Goal: Task Accomplishment & Management: Complete application form

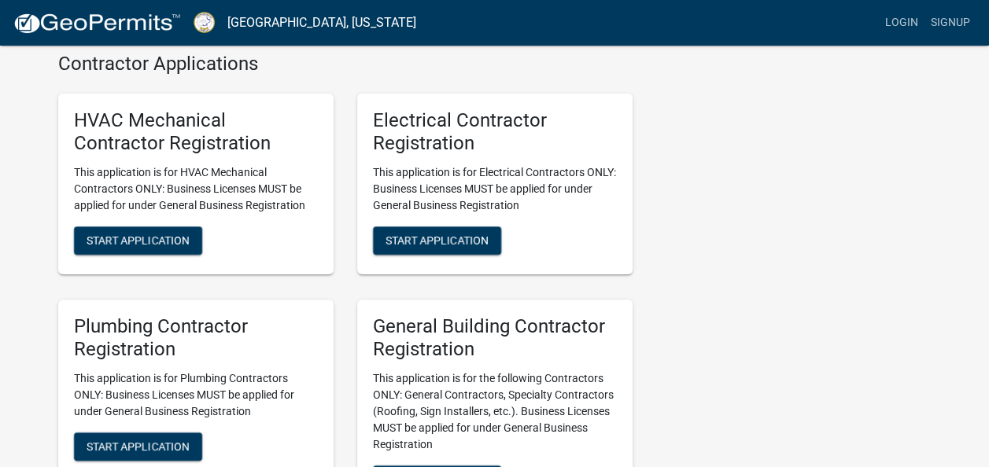
scroll to position [3031, 0]
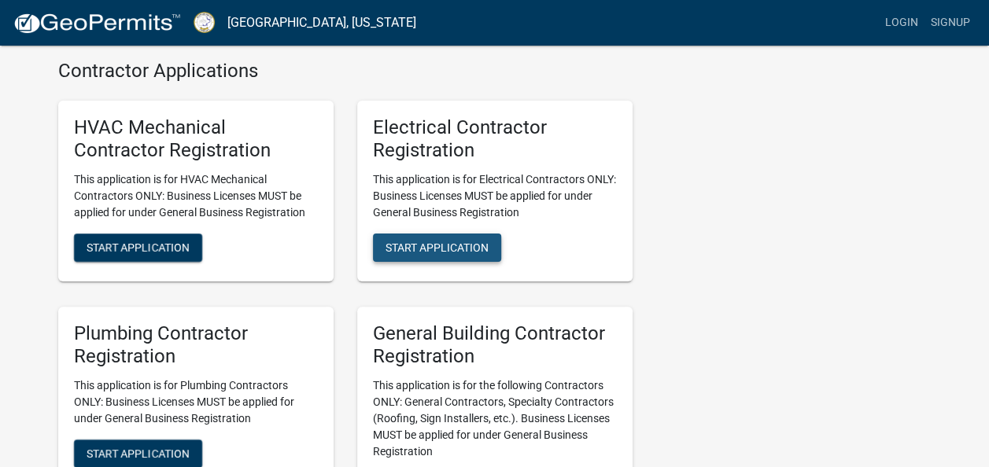
click at [464, 253] on span "Start Application" at bounding box center [437, 247] width 103 height 13
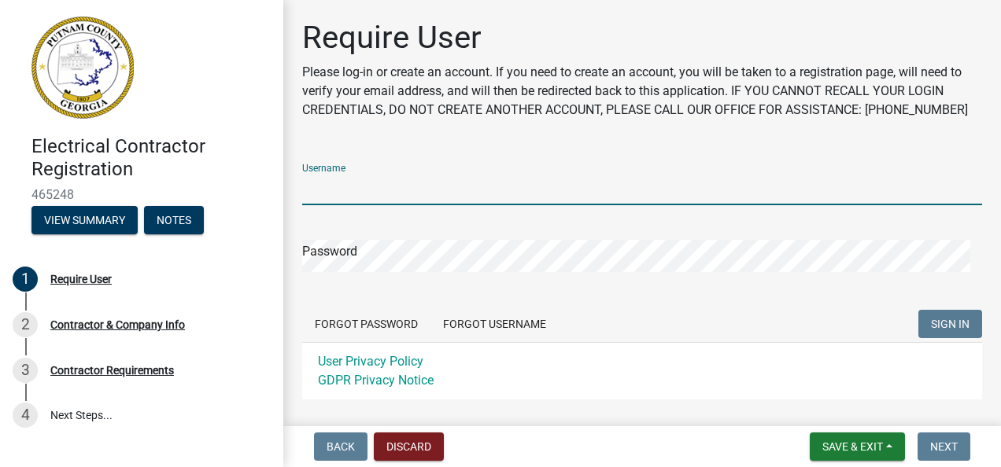
click at [431, 184] on input "Username" at bounding box center [642, 189] width 680 height 32
paste input "mailto:[EMAIL_ADDRESS][DOMAIN_NAME]"
click at [340, 187] on input "mailto:[EMAIL_ADDRESS][DOMAIN_NAME]" at bounding box center [642, 189] width 680 height 32
type input "[EMAIL_ADDRESS][DOMAIN_NAME]"
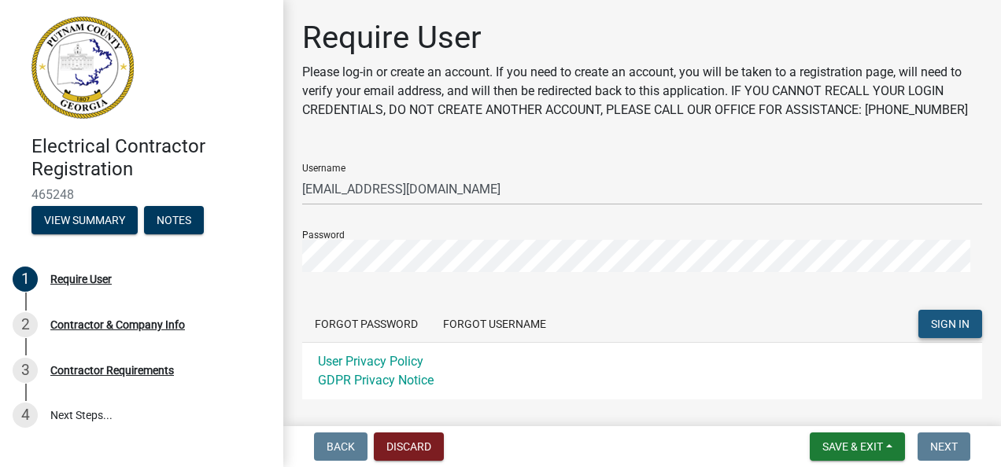
click at [931, 325] on span "SIGN IN" at bounding box center [950, 324] width 39 height 13
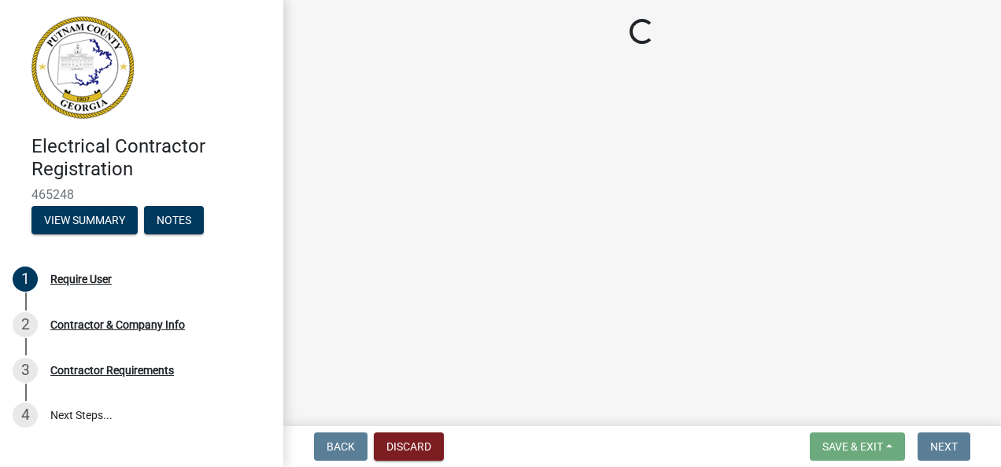
select select "Ga"
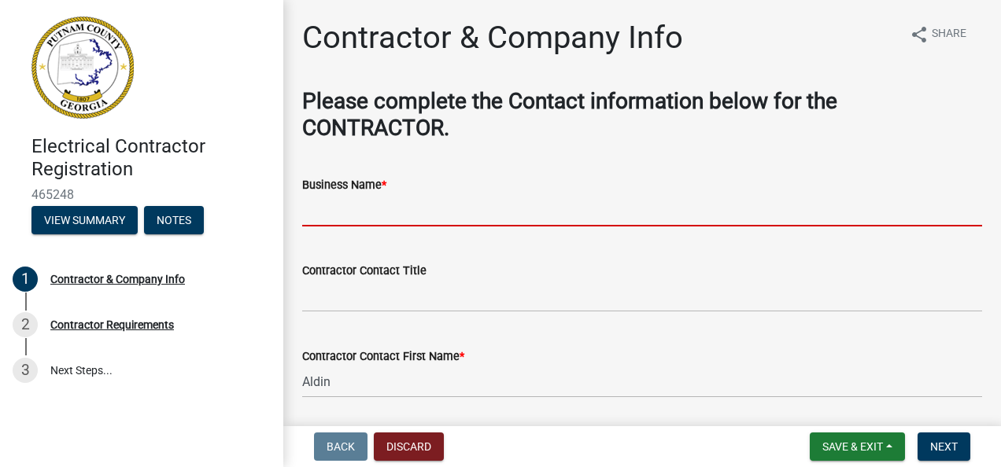
click at [389, 218] on input "Business Name *" at bounding box center [642, 210] width 680 height 32
type input "Betacom Incorporated"
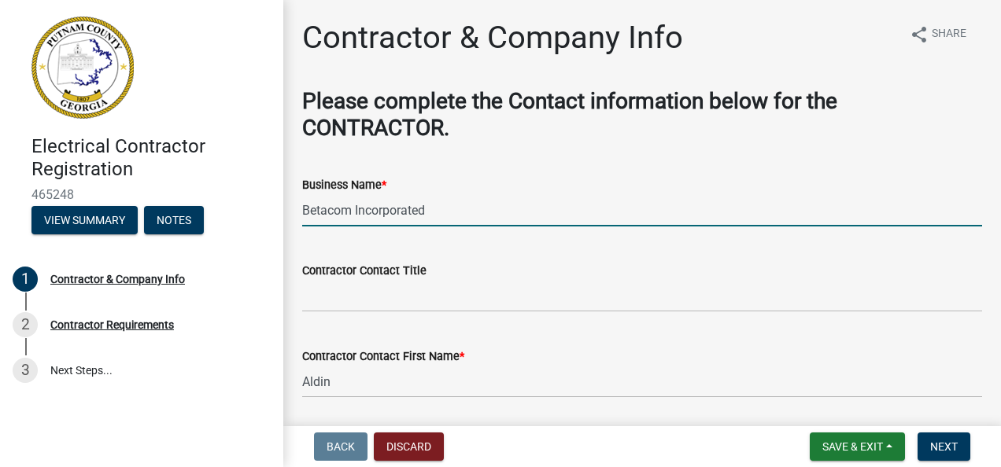
type input "[STREET_ADDRESS][PERSON_NAME]"
select select "FL"
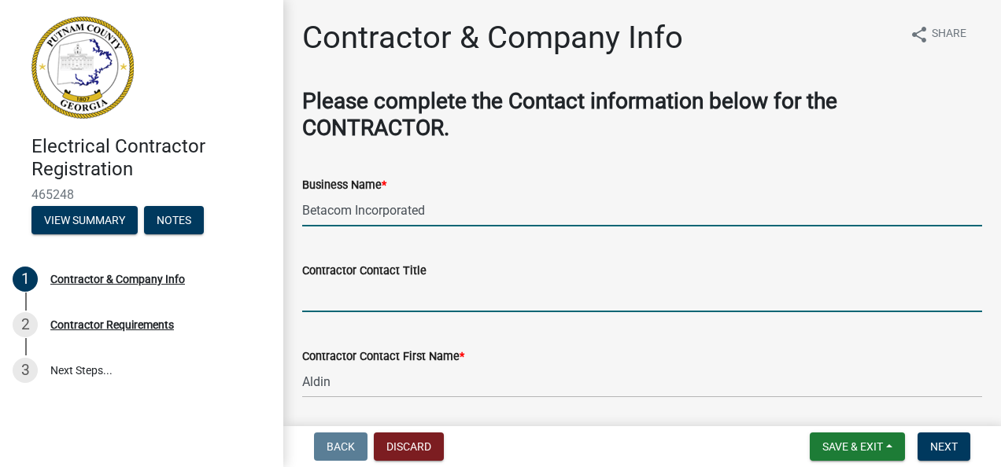
click at [374, 297] on input "Contractor Contact Title" at bounding box center [642, 296] width 680 height 32
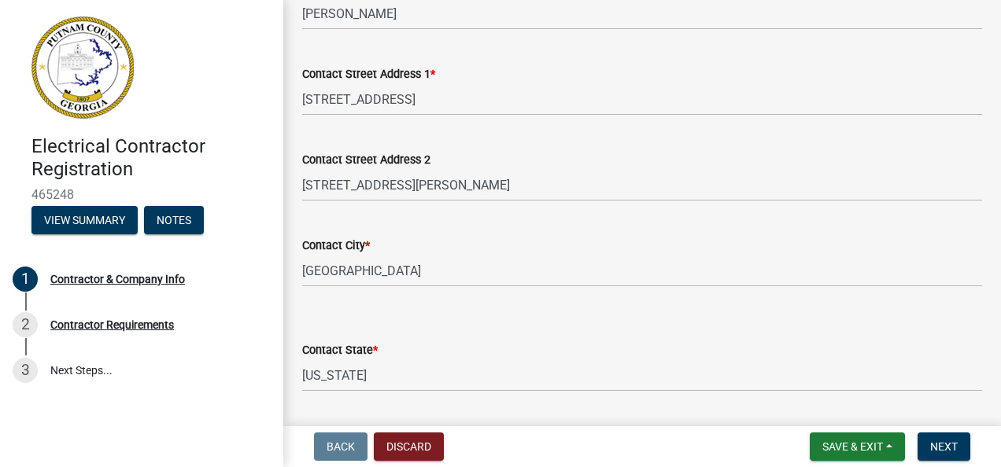
scroll to position [456, 0]
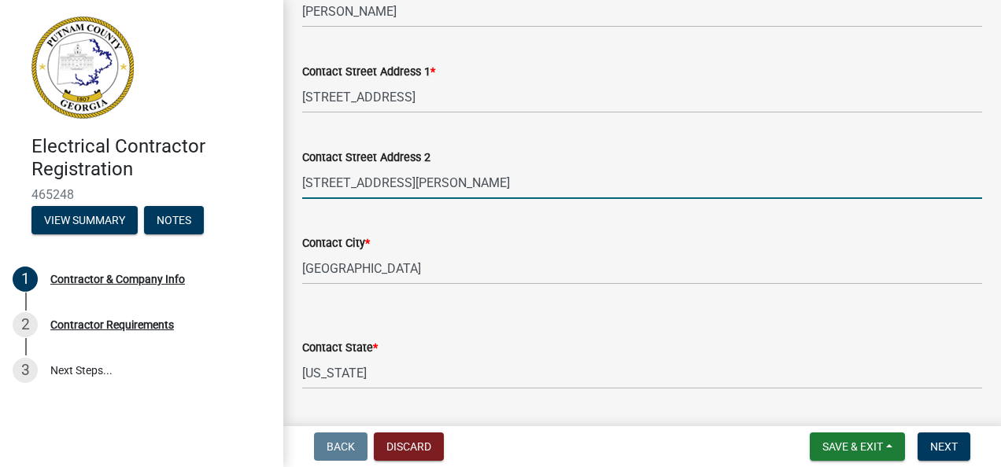
click at [424, 187] on input "[STREET_ADDRESS][PERSON_NAME]" at bounding box center [642, 183] width 680 height 32
drag, startPoint x: 403, startPoint y: 187, endPoint x: 278, endPoint y: 181, distance: 125.2
click at [278, 181] on div "Electrical Contractor Registration 465248 View Summary Notes 1 Contractor & Com…" at bounding box center [500, 233] width 1001 height 467
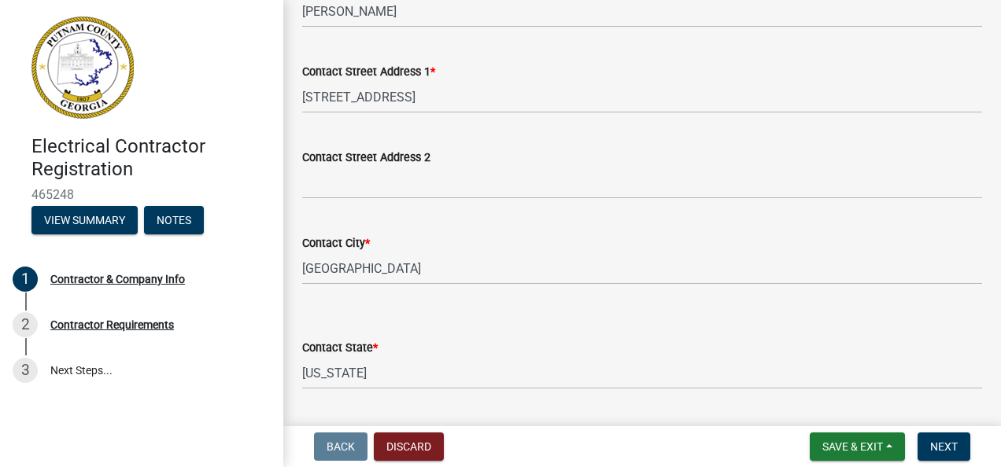
click at [482, 142] on div "Contact Street Address 2" at bounding box center [642, 162] width 680 height 73
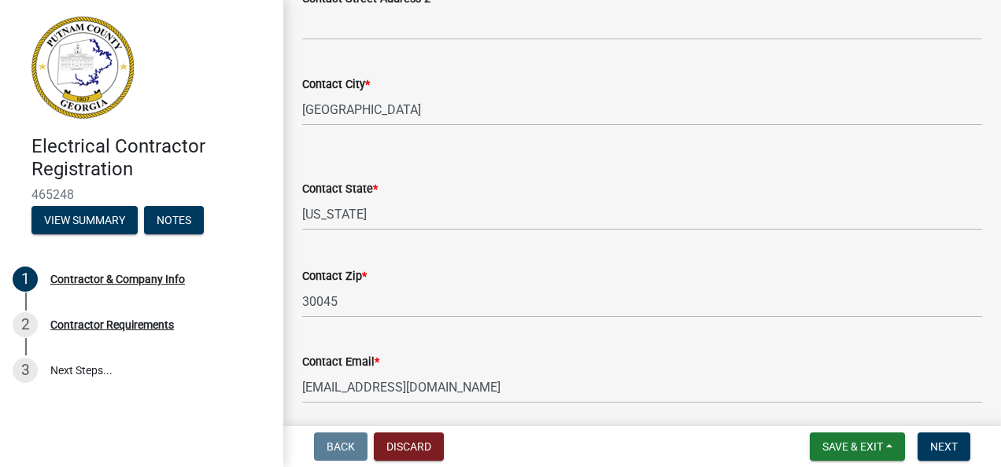
scroll to position [615, 0]
click at [377, 211] on select "Select Item... [US_STATE] [US_STATE] [US_STATE] [US_STATE] [US_STATE] [US_STATE…" at bounding box center [642, 214] width 680 height 32
select select "GA"
click at [302, 198] on select "Select Item... [US_STATE] [US_STATE] [US_STATE] [US_STATE] [US_STATE] [US_STATE…" at bounding box center [642, 214] width 680 height 32
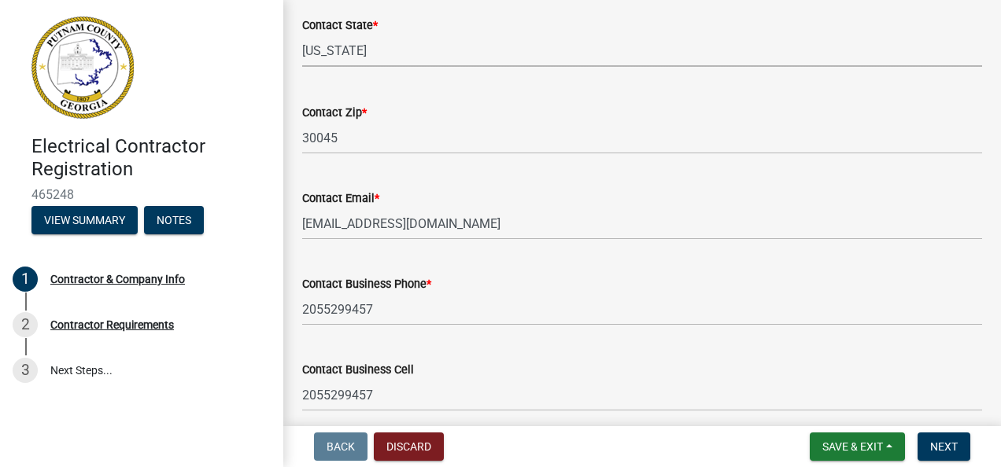
scroll to position [844, 0]
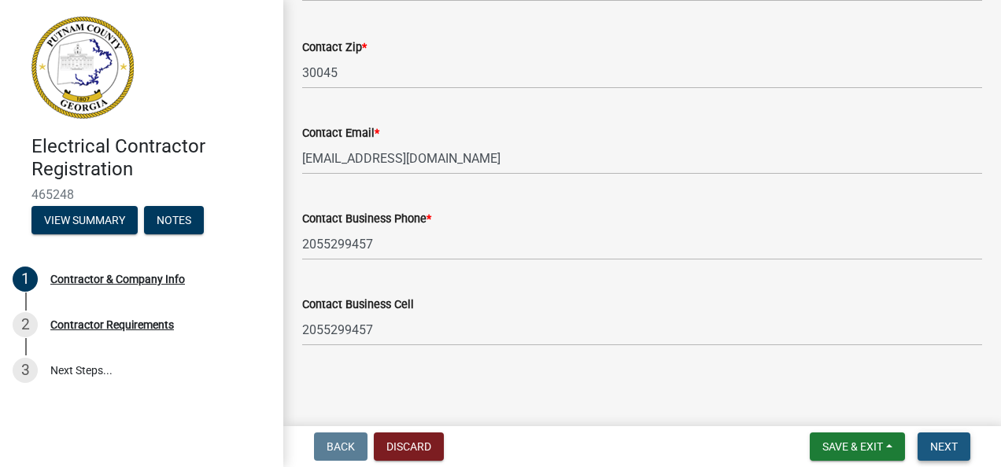
click at [929, 445] on button "Next" at bounding box center [944, 447] width 53 height 28
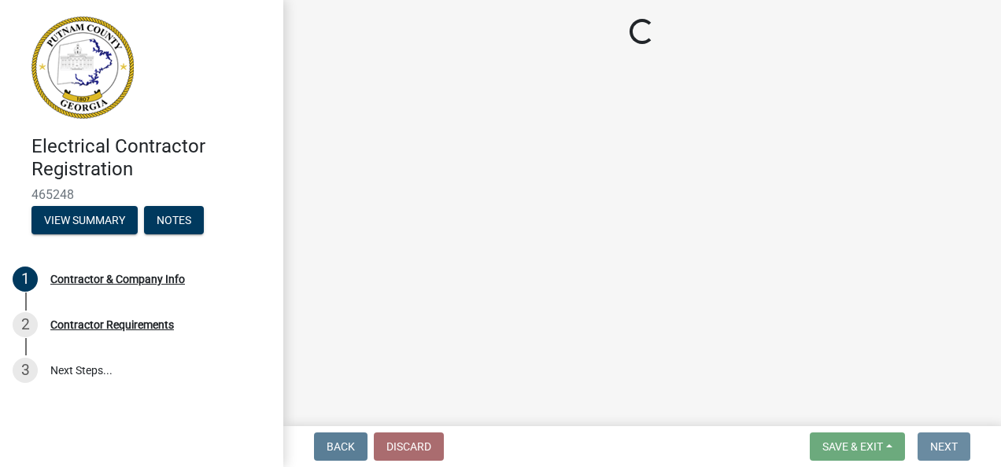
scroll to position [0, 0]
